Goal: Navigation & Orientation: Find specific page/section

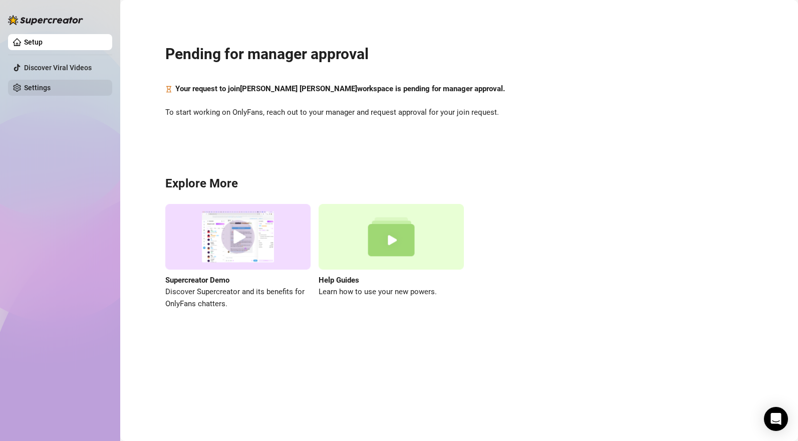
click at [51, 88] on link "Settings" at bounding box center [37, 88] width 27 height 8
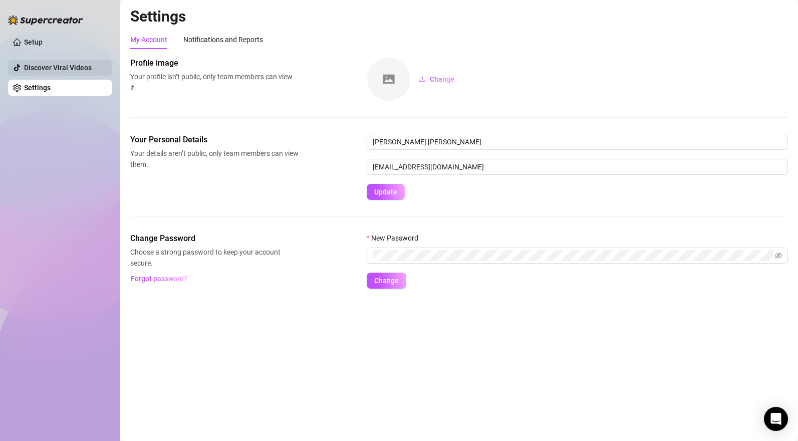
click at [43, 65] on link "Discover Viral Videos" at bounding box center [58, 68] width 68 height 8
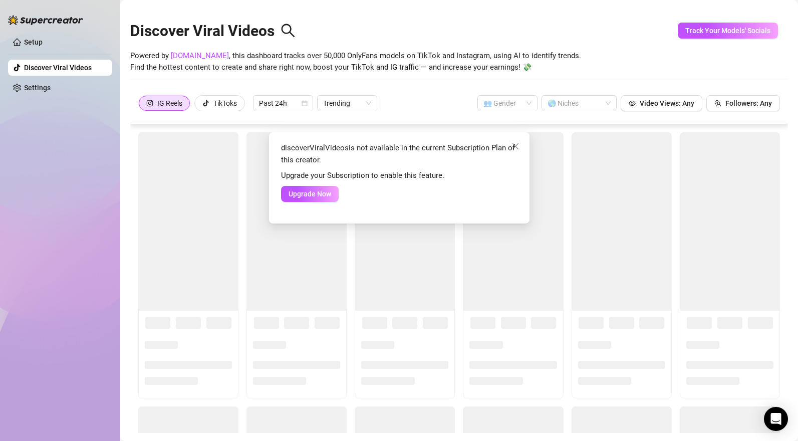
click at [8, 182] on div "discoverViralVideos is not available in the current Subscription Plan of this c…" at bounding box center [399, 220] width 798 height 441
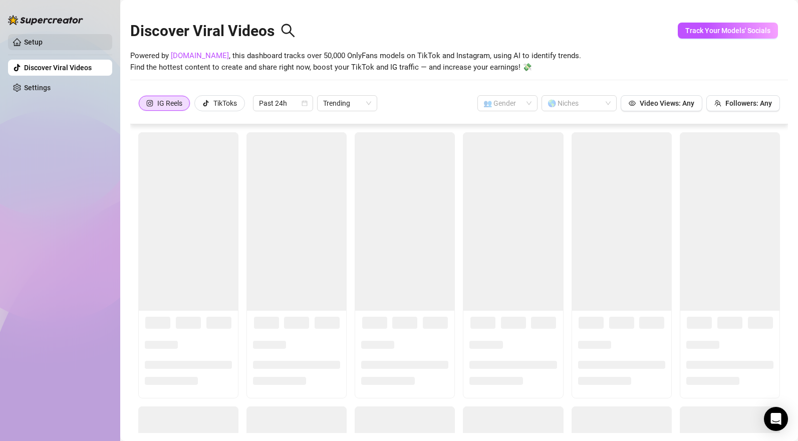
click at [32, 45] on link "Setup" at bounding box center [33, 42] width 19 height 8
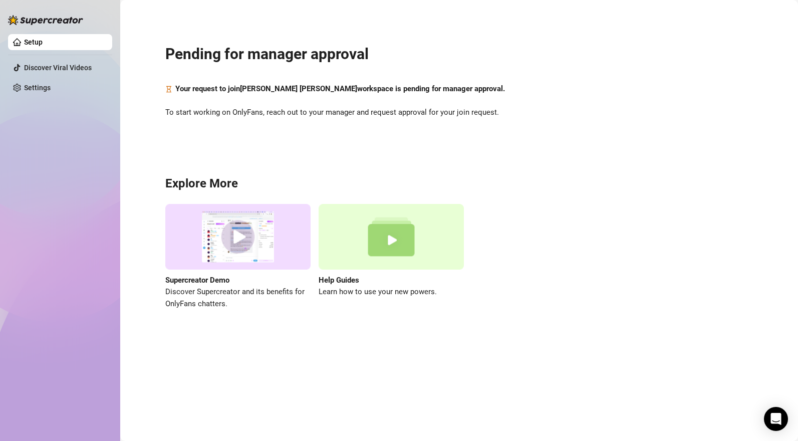
click at [303, 86] on strong "Your request to join John Dhel Felisco workspace is pending for manager approva…" at bounding box center [339, 88] width 329 height 9
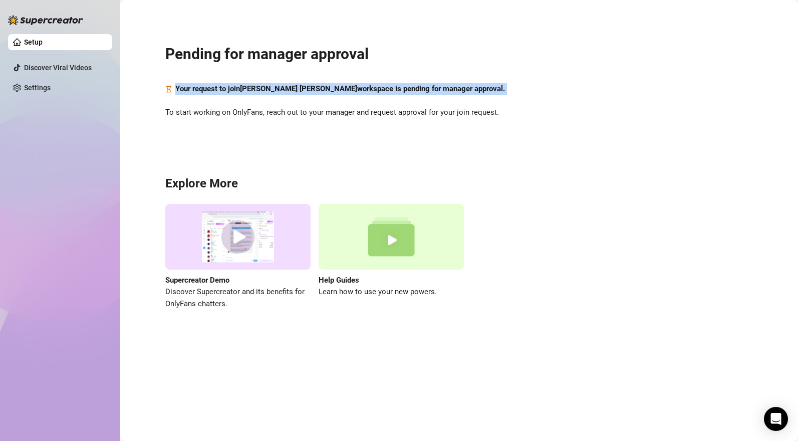
click at [303, 86] on strong "Your request to join John Dhel Felisco workspace is pending for manager approva…" at bounding box center [339, 88] width 329 height 9
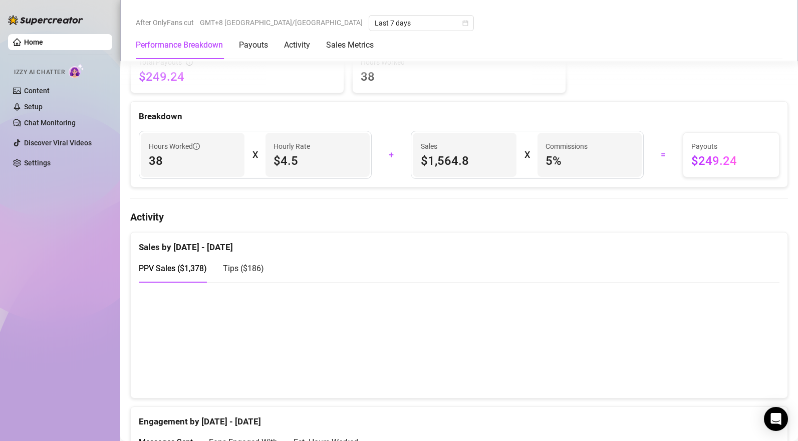
scroll to position [492, 0]
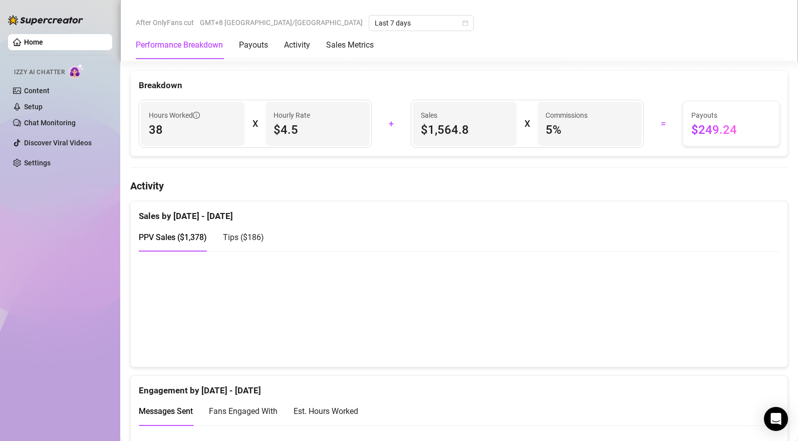
click at [241, 238] on span "Tips ( $186 )" at bounding box center [243, 237] width 41 height 10
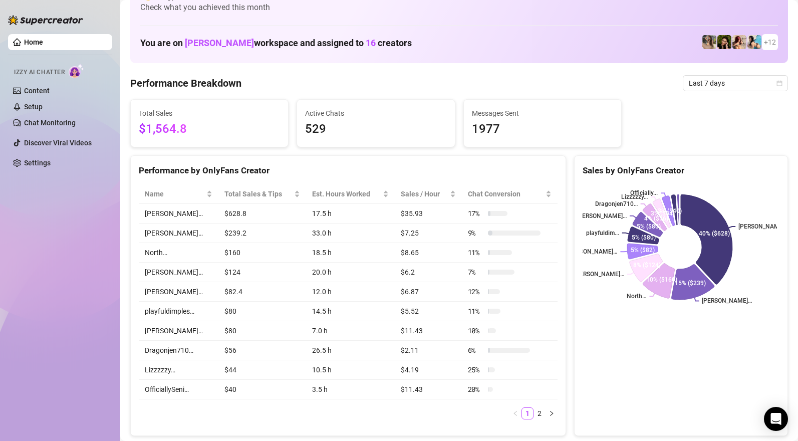
scroll to position [0, 0]
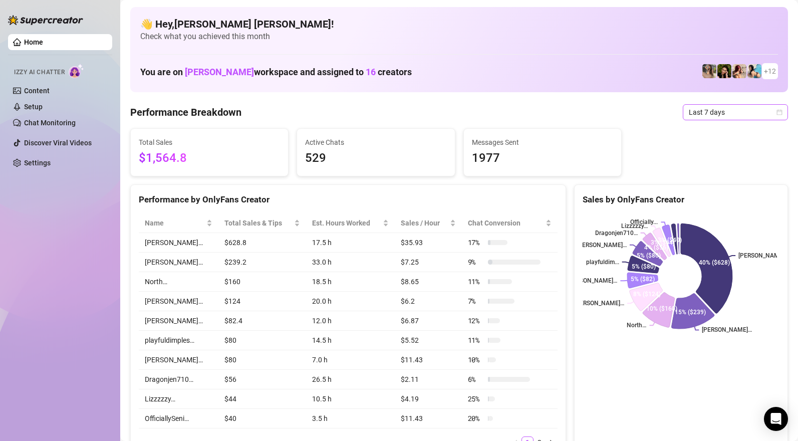
click at [692, 115] on span "Last 7 days" at bounding box center [734, 112] width 93 height 15
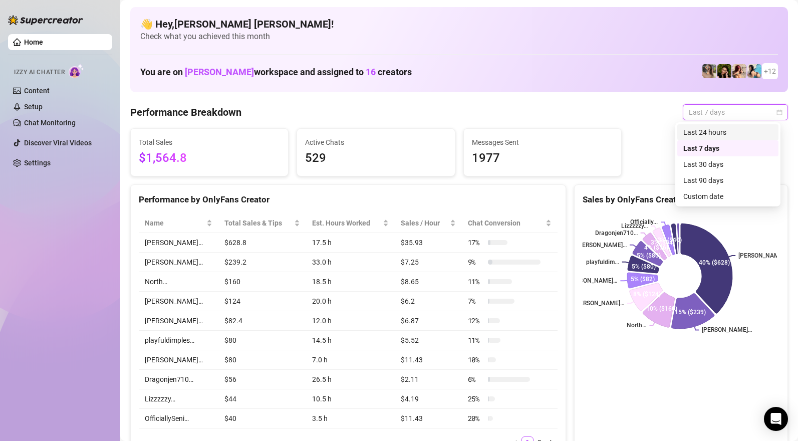
click at [704, 136] on div "Last 24 hours" at bounding box center [727, 132] width 89 height 11
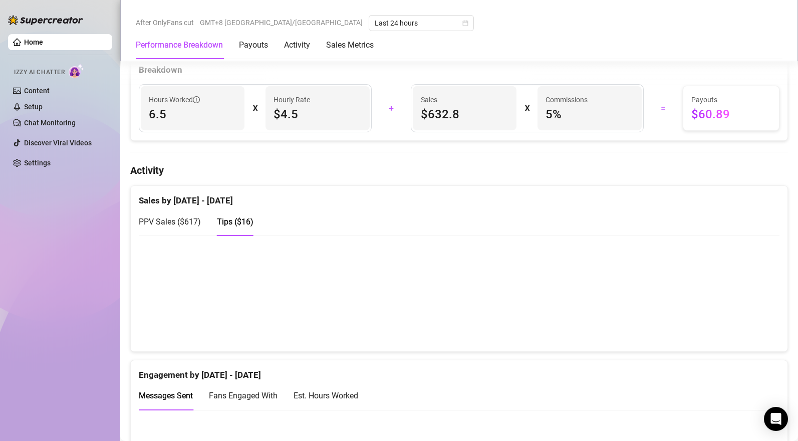
scroll to position [464, 0]
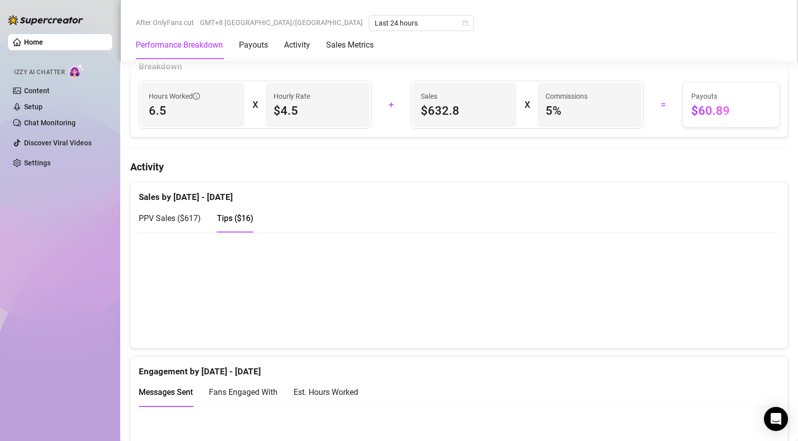
click at [175, 218] on span "PPV Sales ( $617 )" at bounding box center [170, 218] width 62 height 10
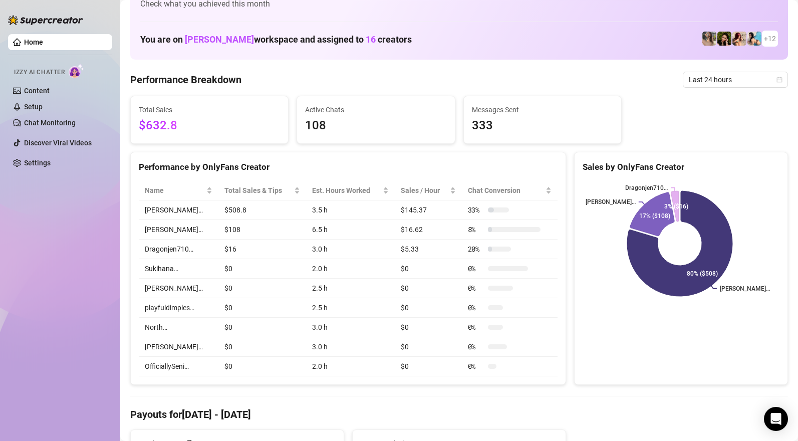
scroll to position [0, 0]
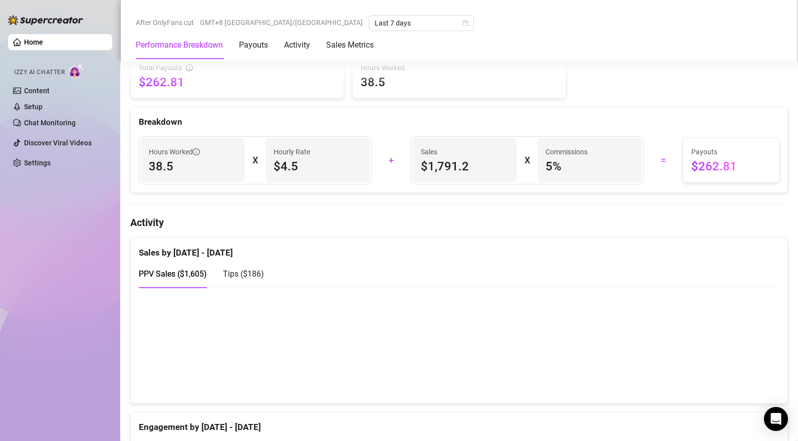
scroll to position [456, 0]
